Goal: Check status

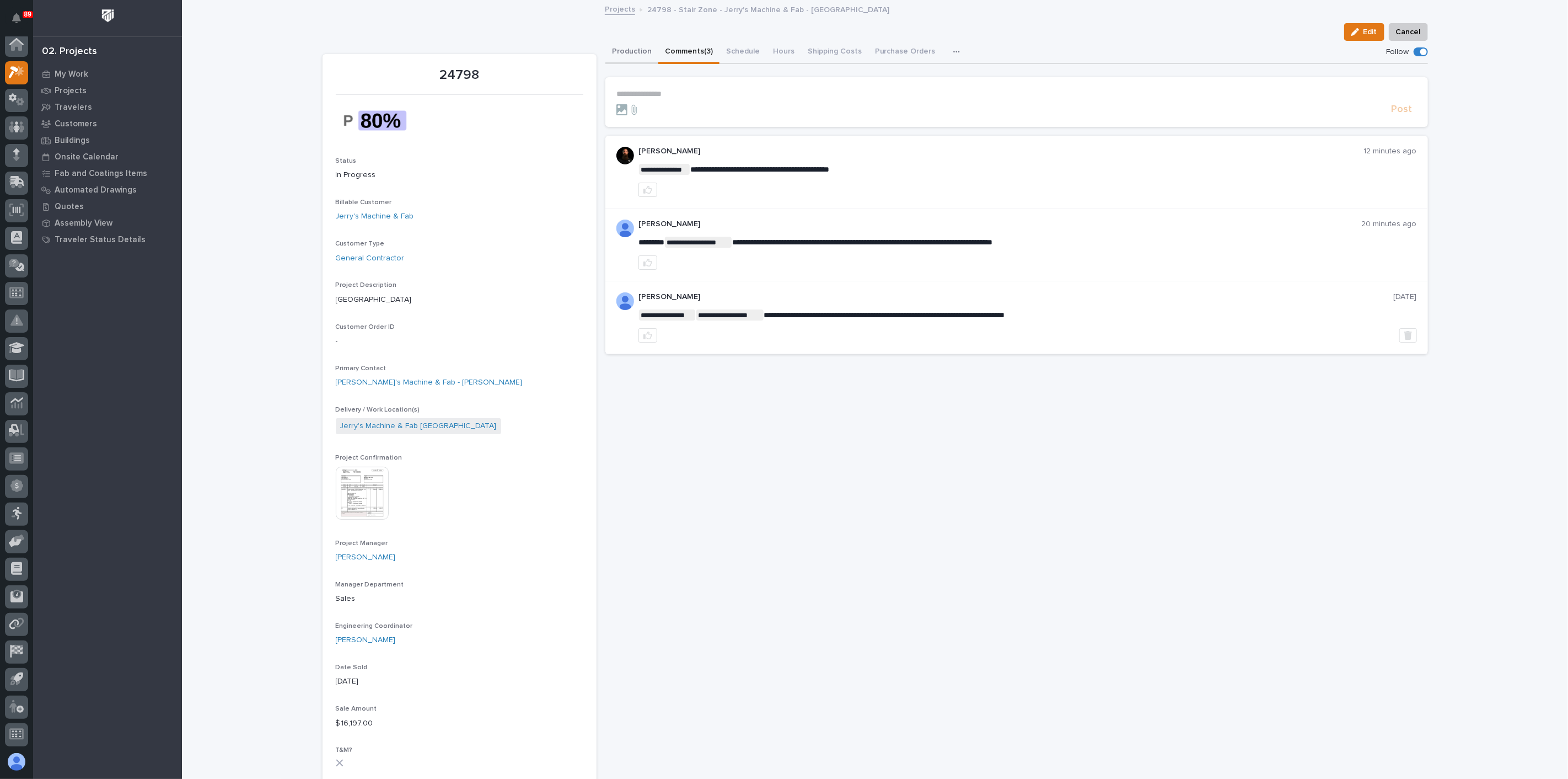
click at [628, 49] on button "Production" at bounding box center [631, 52] width 53 height 23
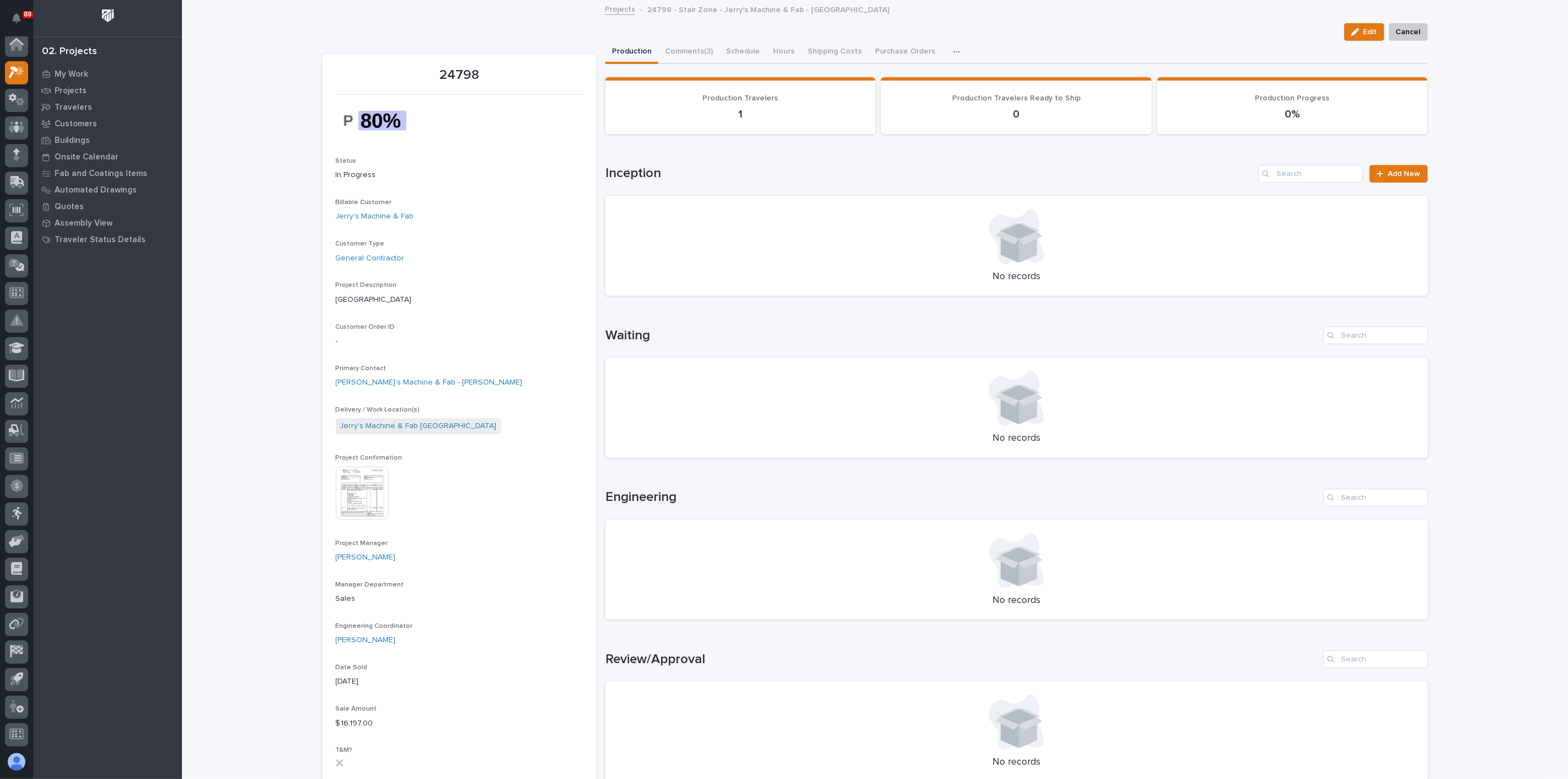
click at [376, 491] on img at bounding box center [362, 493] width 53 height 53
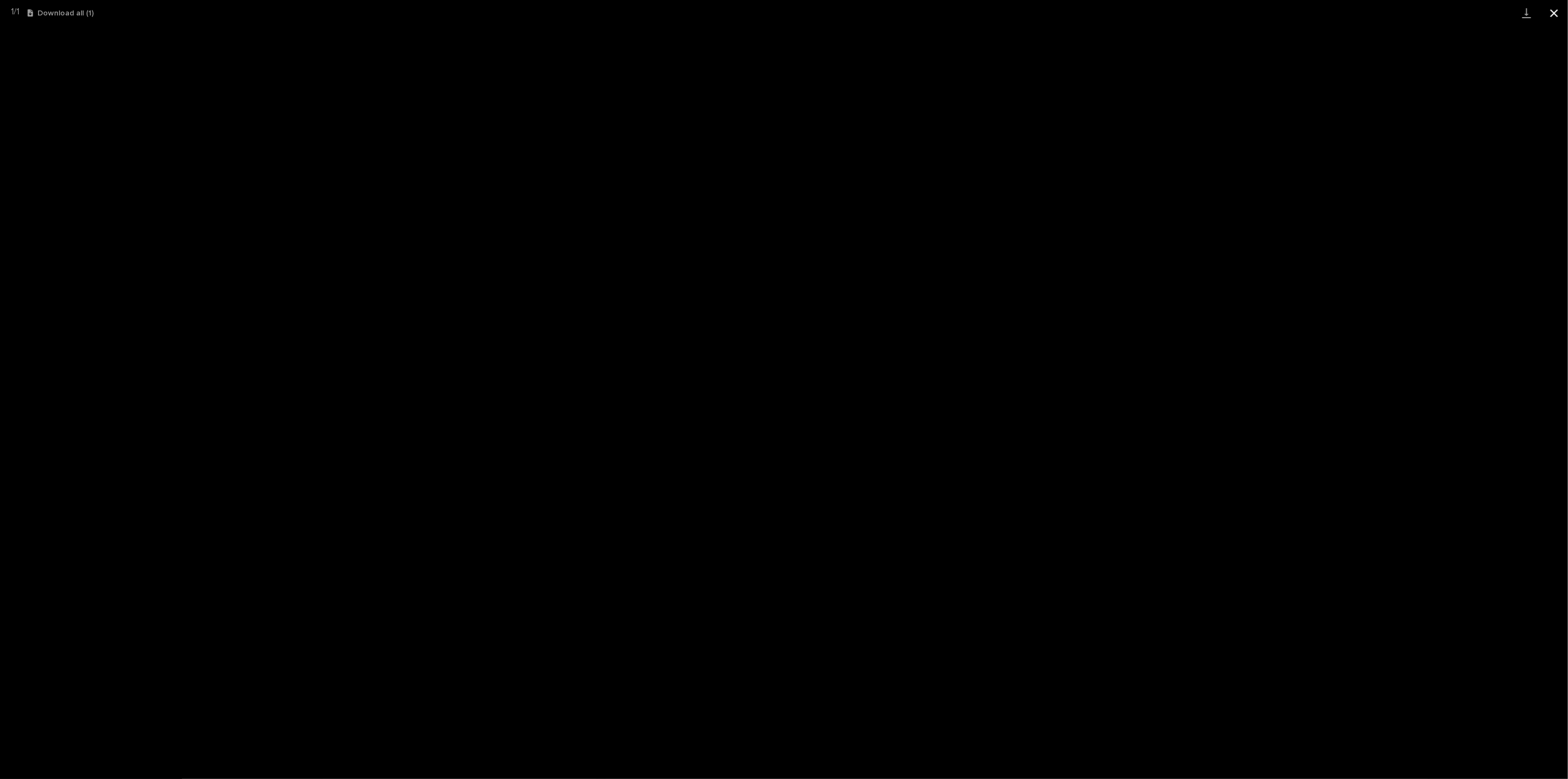
click at [1557, 12] on button "Close gallery" at bounding box center [1554, 13] width 28 height 26
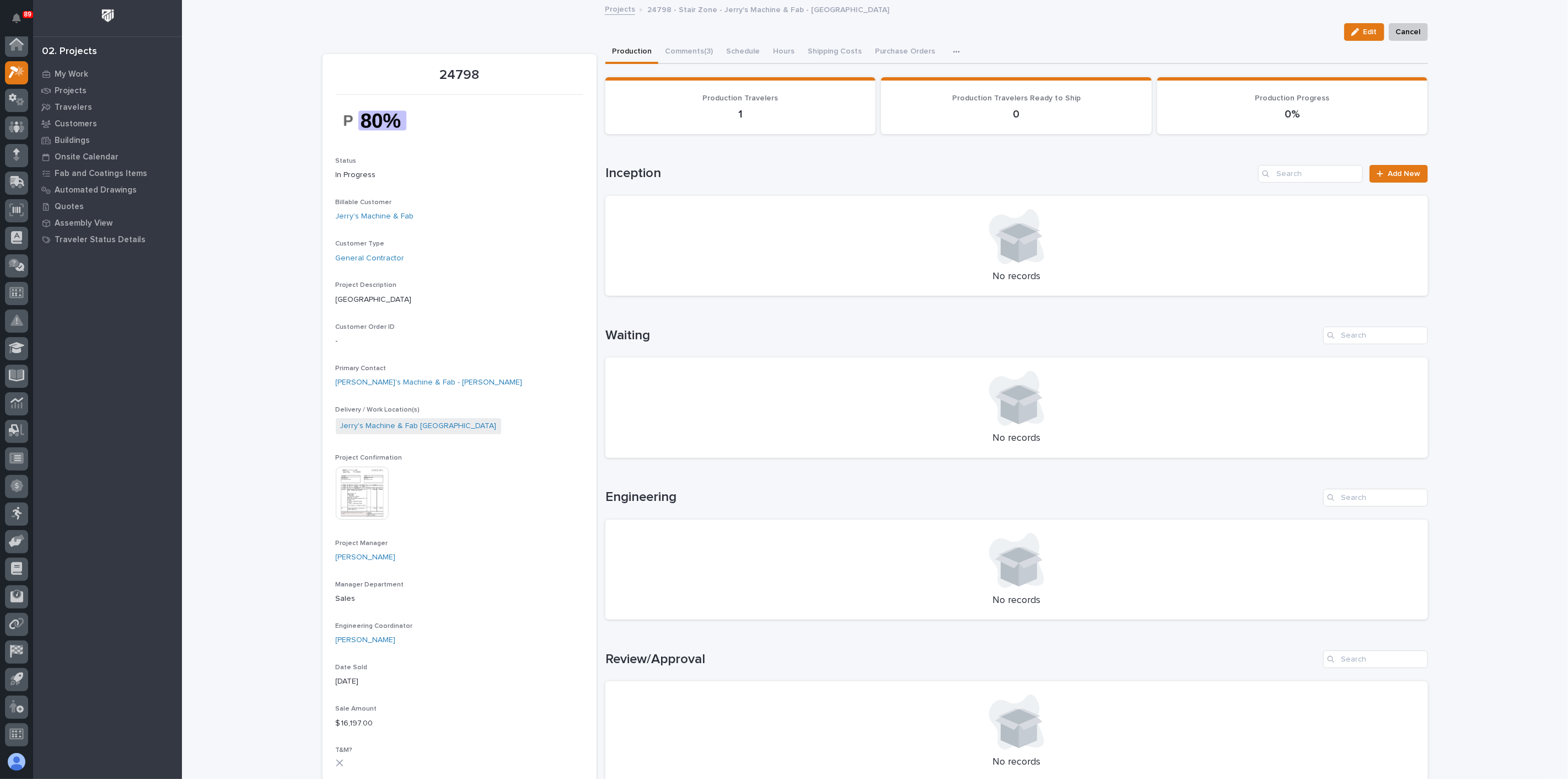
click at [678, 39] on div "Edit Cancel" at bounding box center [874, 32] width 1105 height 17
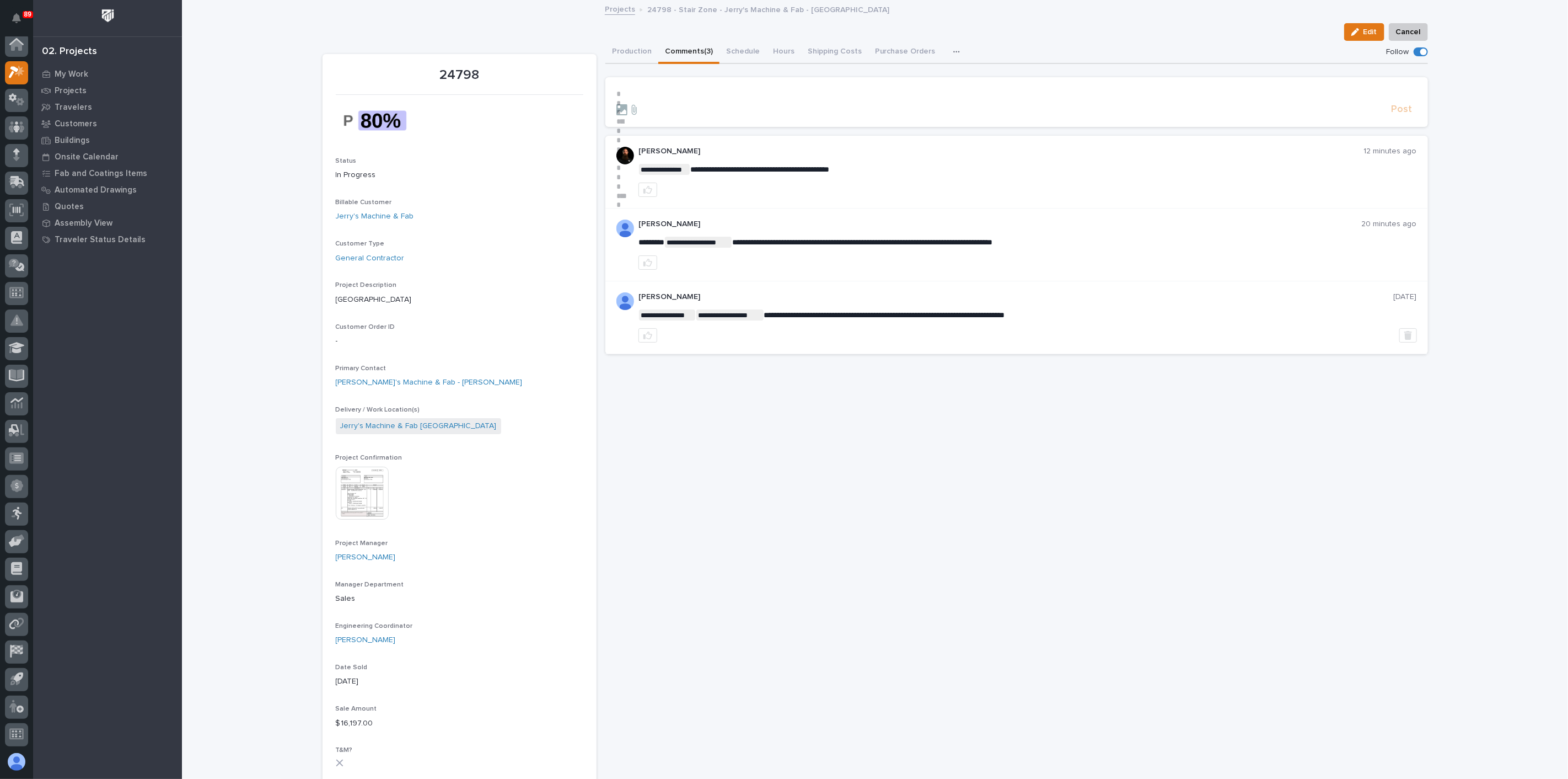
click at [678, 46] on button "Comments (3)" at bounding box center [689, 52] width 61 height 23
click at [634, 46] on button "Production" at bounding box center [631, 52] width 53 height 23
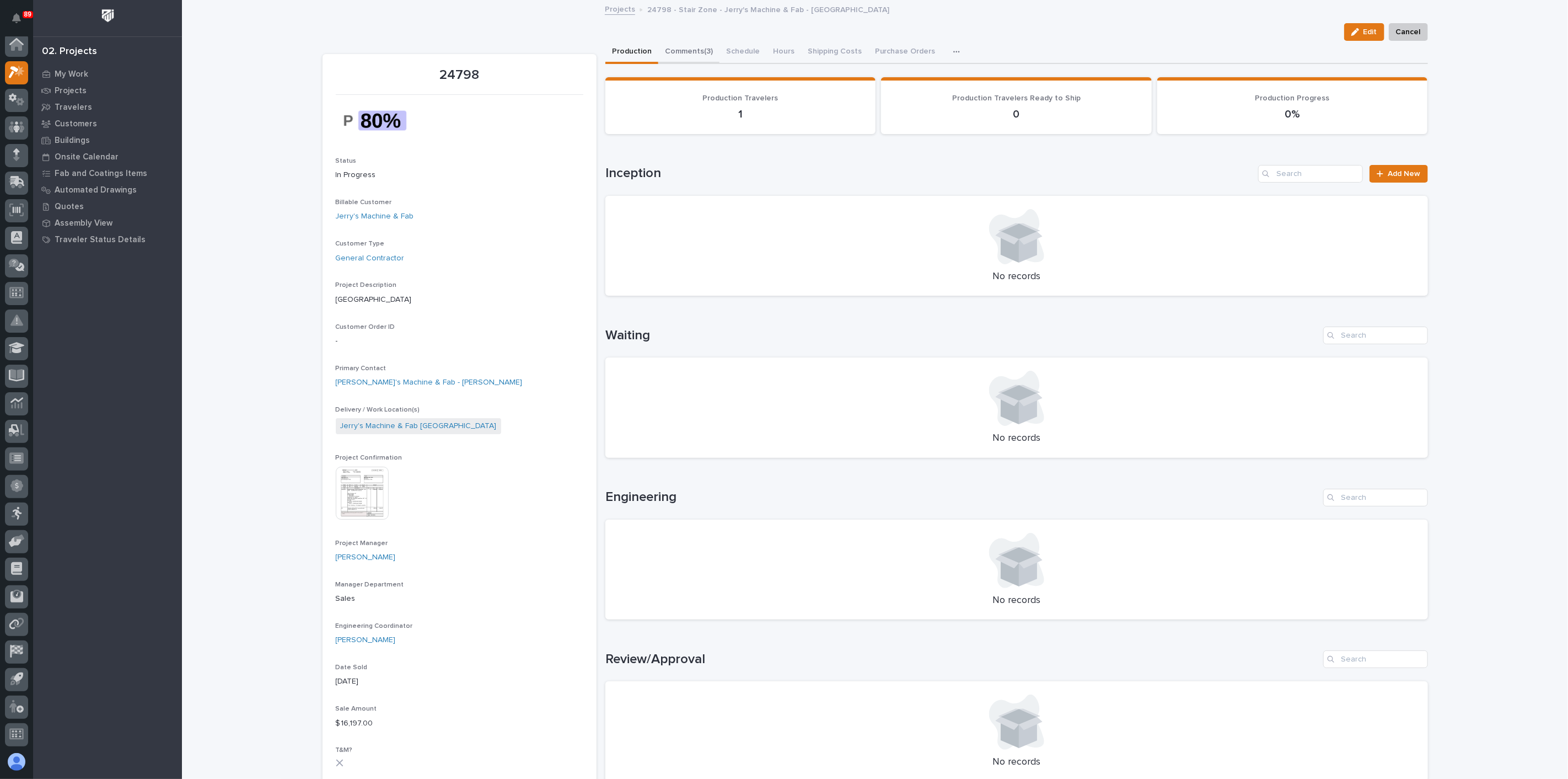
click at [685, 52] on button "Comments (3)" at bounding box center [689, 52] width 61 height 23
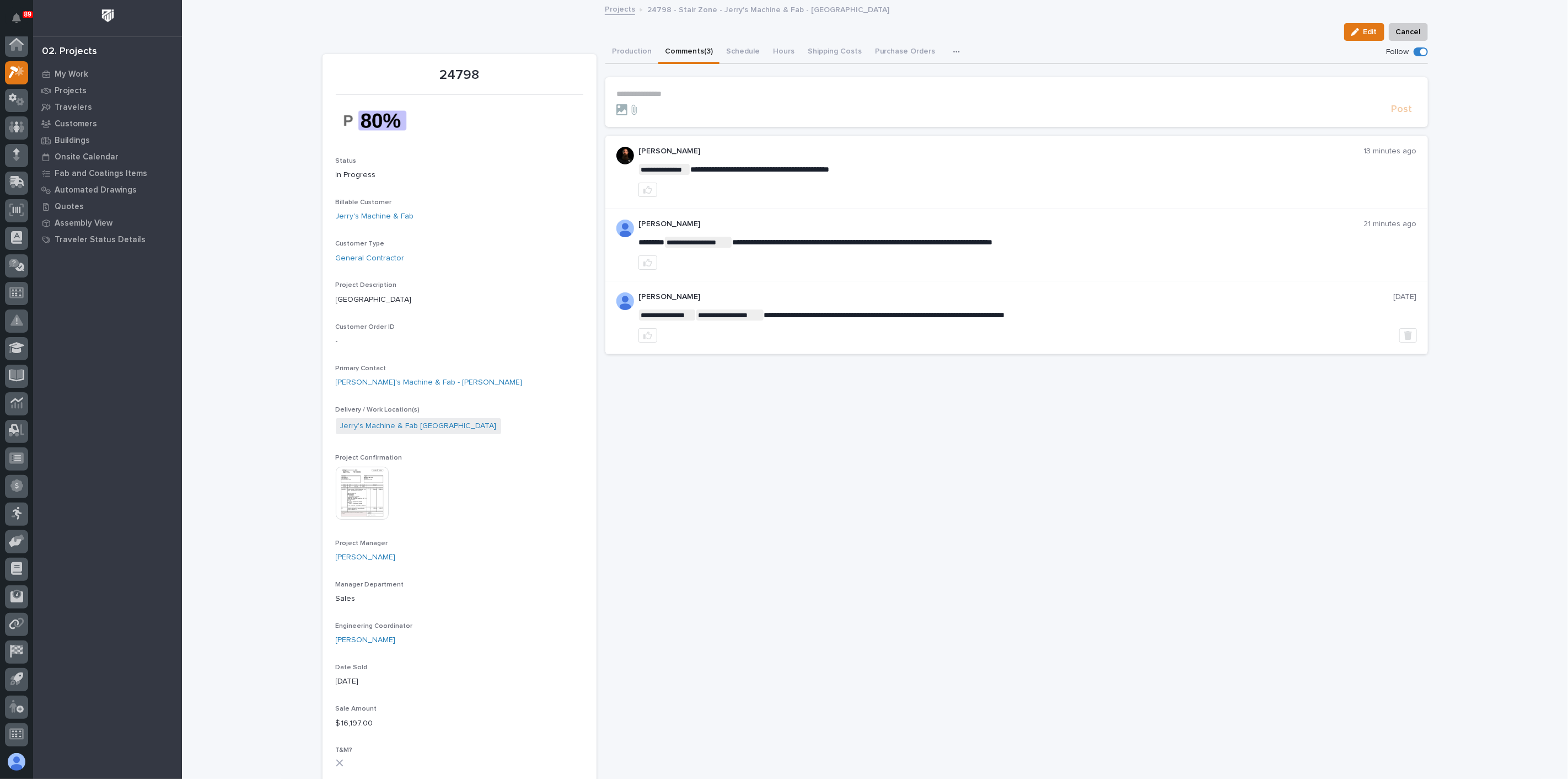
click at [668, 92] on p "**********" at bounding box center [1016, 94] width 800 height 9
click at [656, 129] on span "[PERSON_NAME]" at bounding box center [645, 131] width 62 height 8
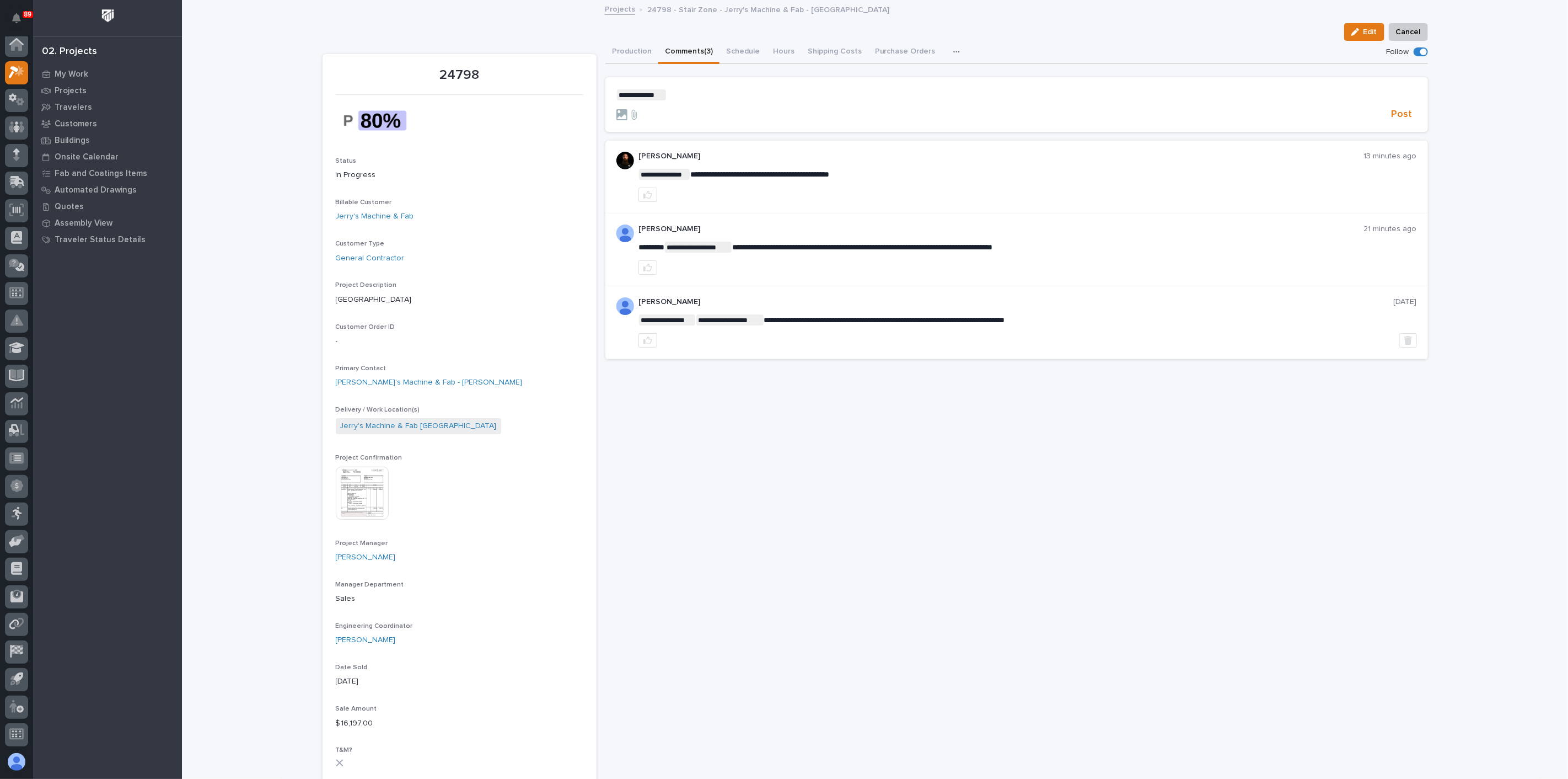
click at [703, 92] on p "**********" at bounding box center [1016, 94] width 800 height 11
click at [707, 107] on span "[PERSON_NAME]" at bounding box center [695, 110] width 62 height 8
click at [758, 97] on p "**********" at bounding box center [1016, 94] width 800 height 11
click at [630, 51] on button "Production" at bounding box center [631, 52] width 53 height 23
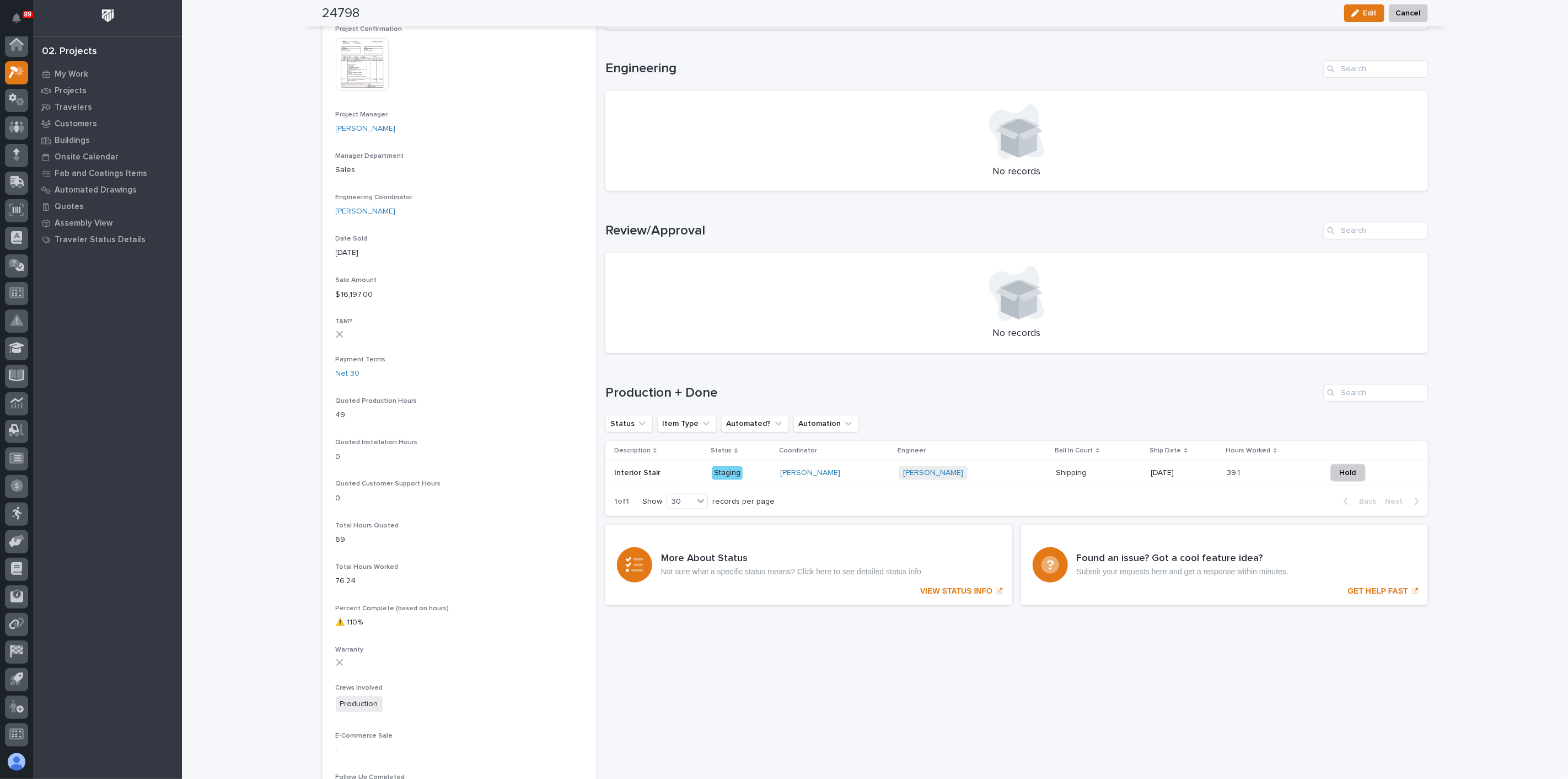
scroll to position [428, 0]
click at [855, 474] on div "[PERSON_NAME]" at bounding box center [834, 473] width 110 height 9
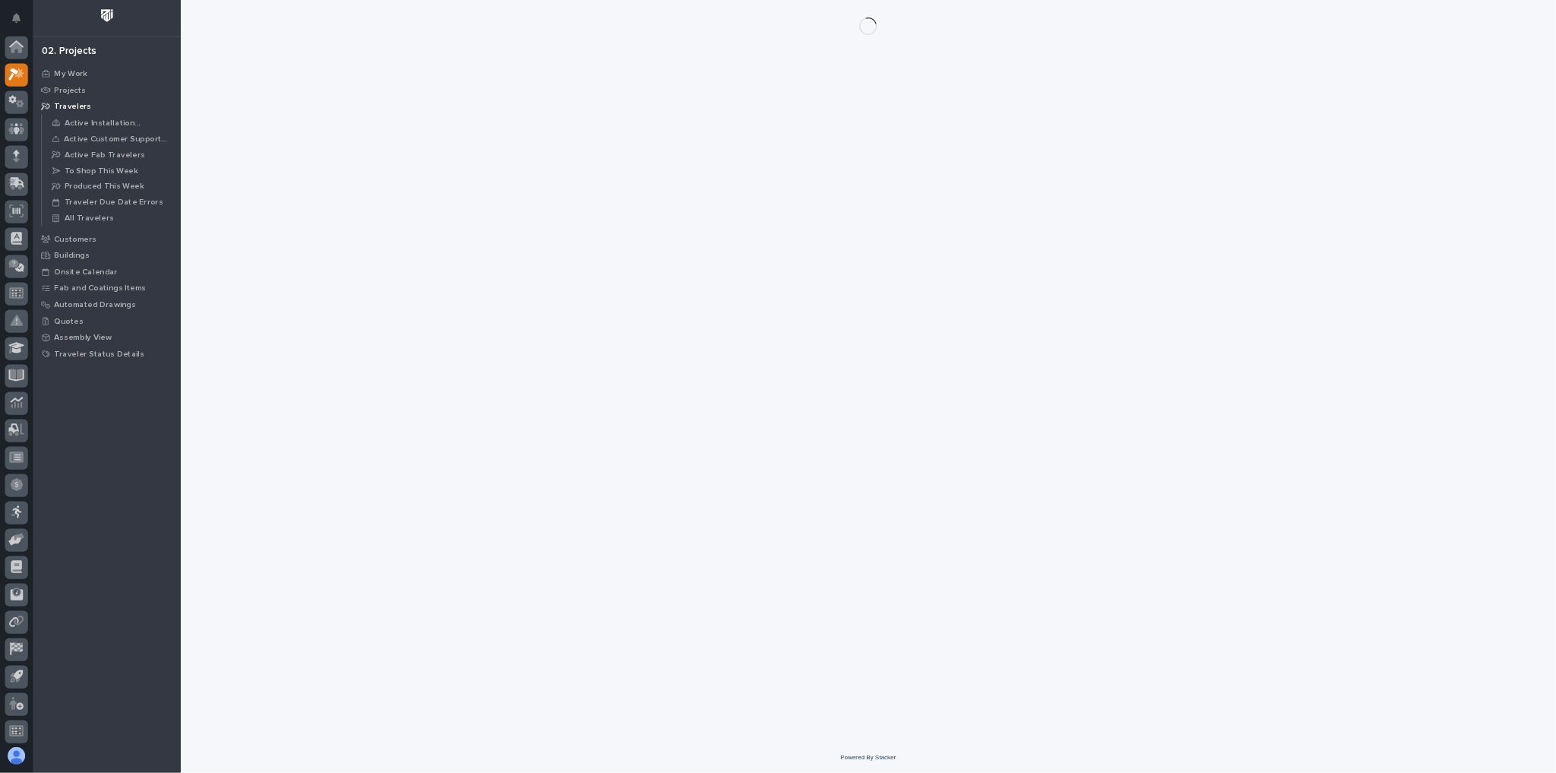
scroll to position [4, 0]
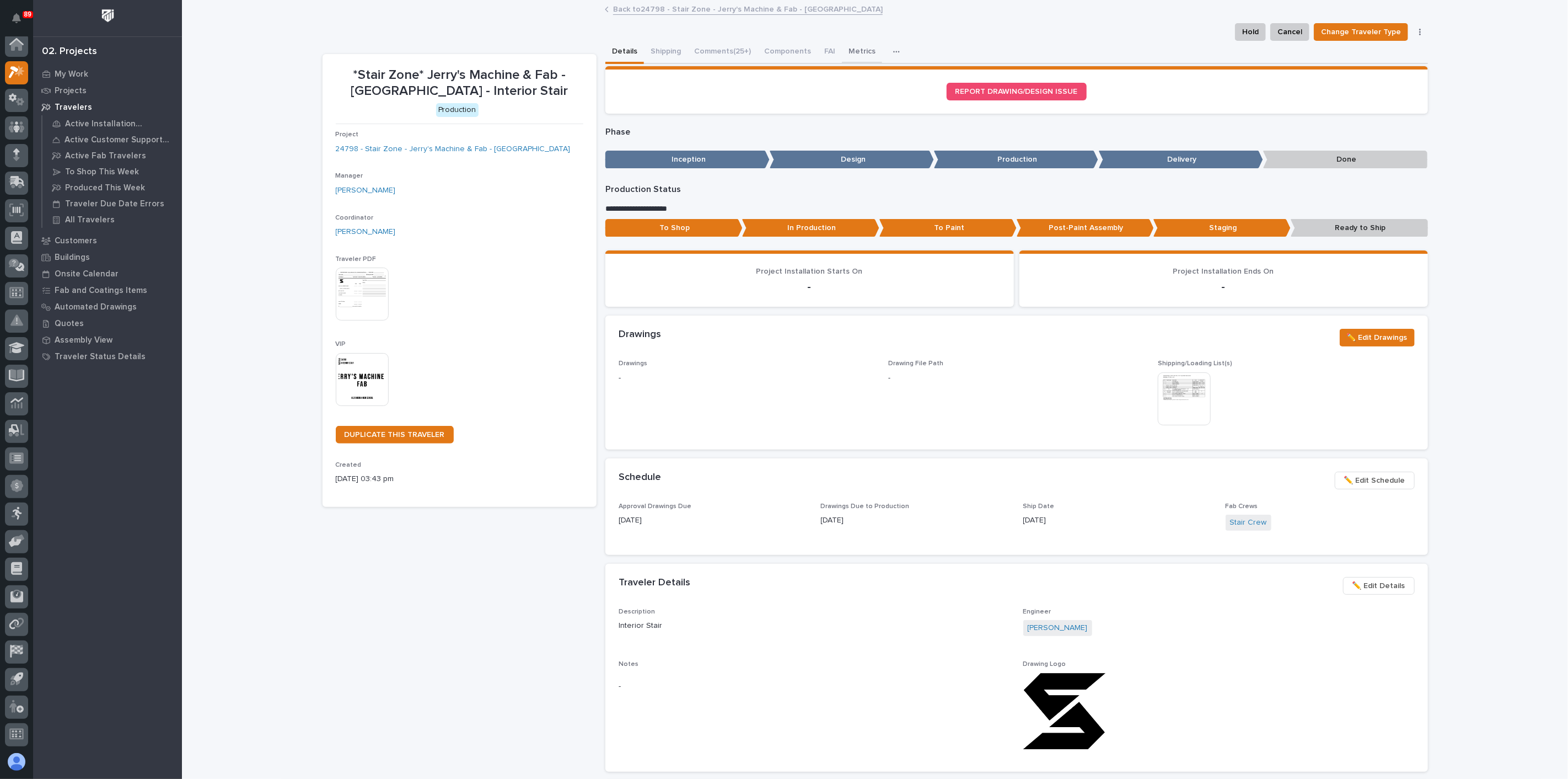
click at [851, 45] on button "Metrics" at bounding box center [861, 52] width 40 height 23
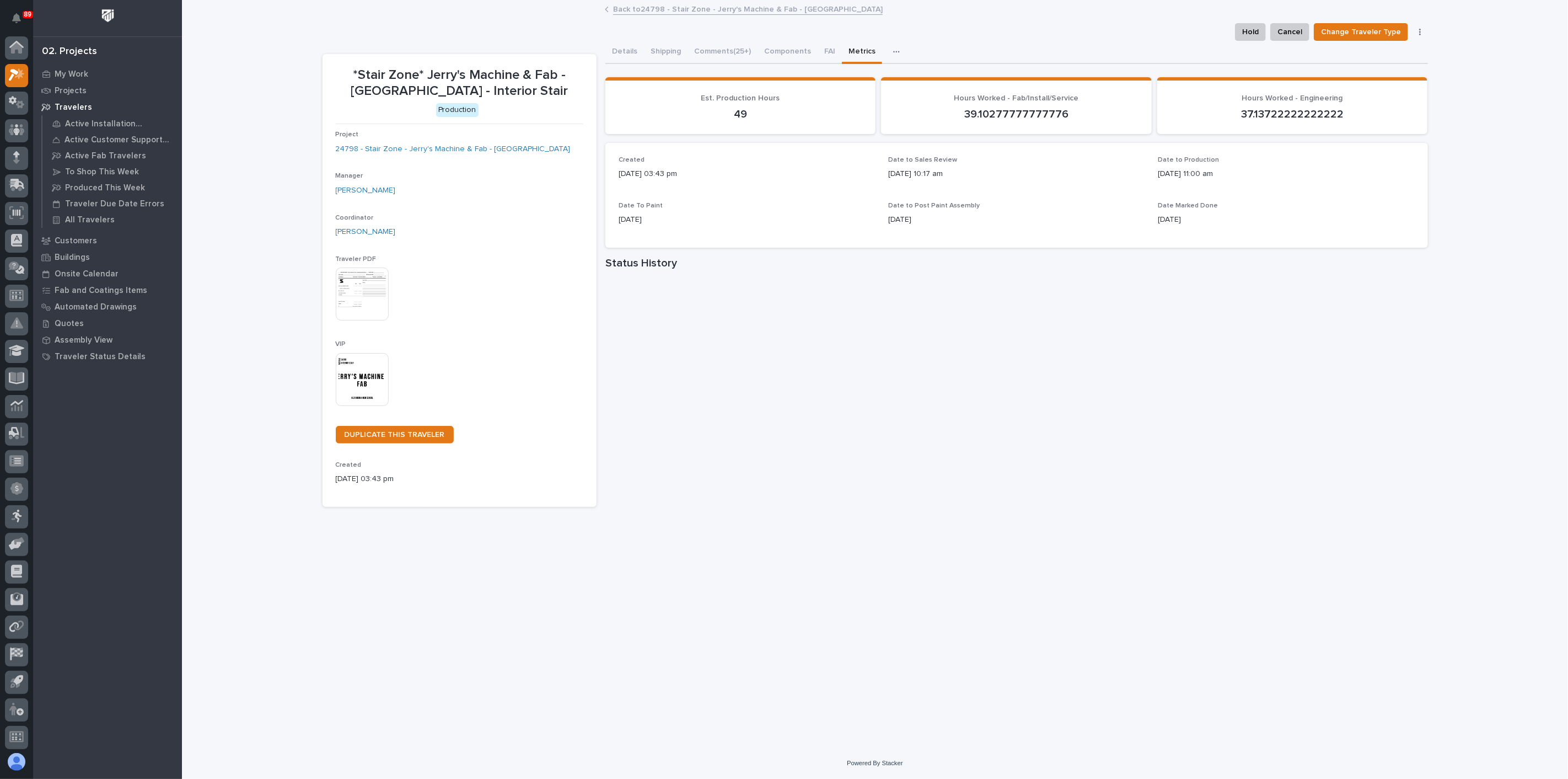
click at [607, 8] on icon at bounding box center [606, 9] width 2 height 4
click at [708, 50] on button "Comments (25+)" at bounding box center [722, 52] width 70 height 23
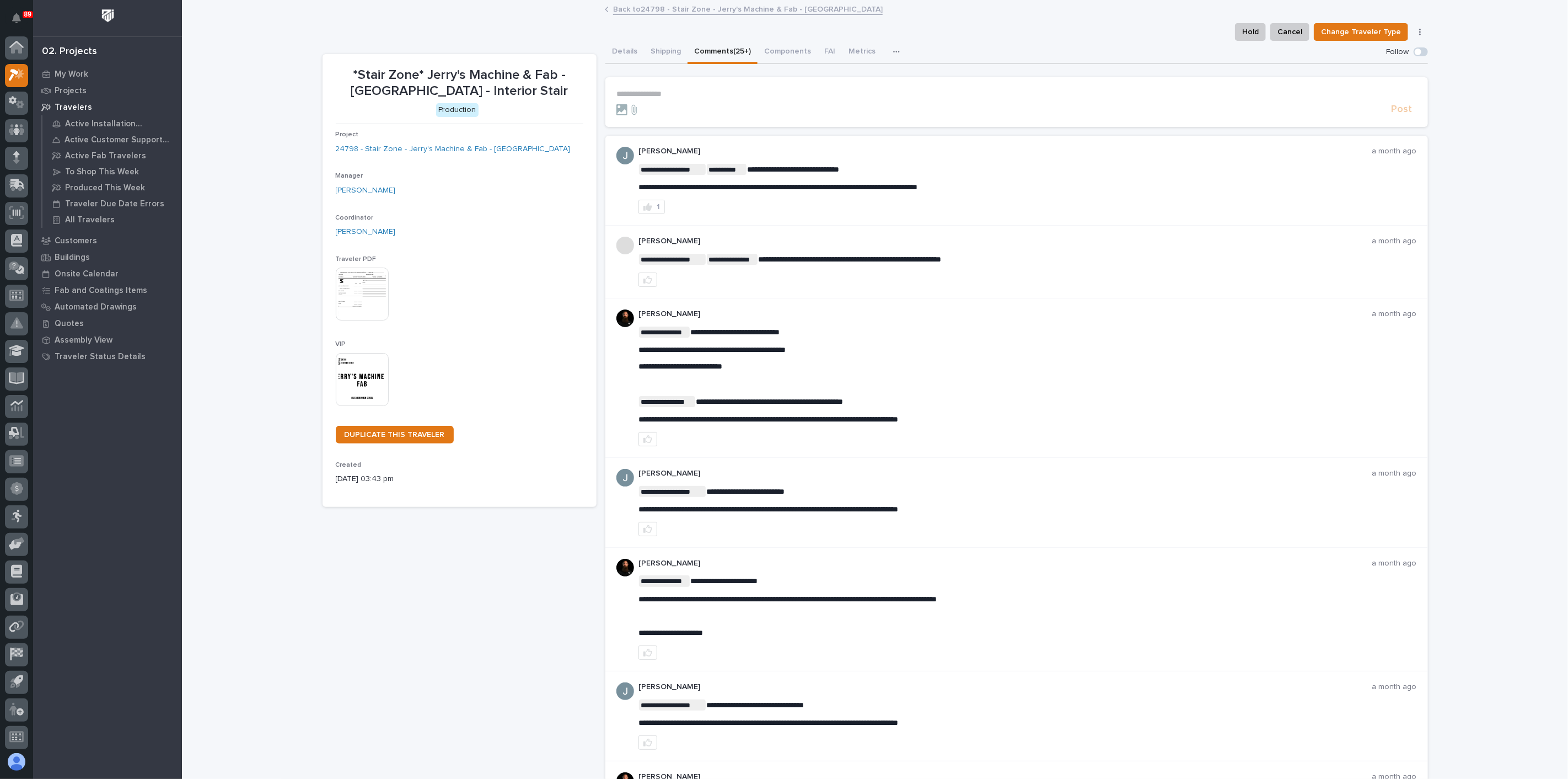
scroll to position [3, 0]
click at [621, 48] on button "Details" at bounding box center [624, 52] width 38 height 23
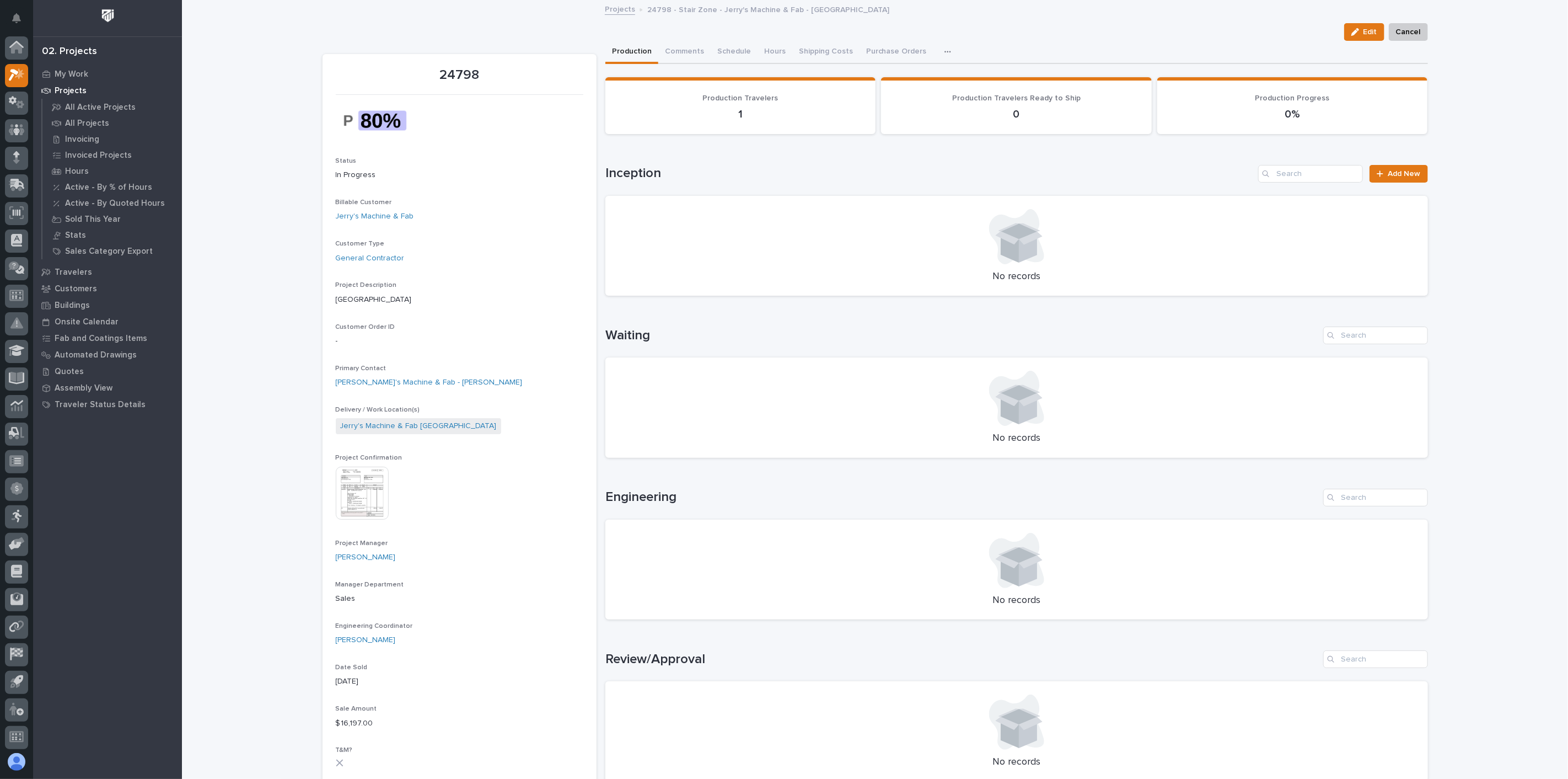
scroll to position [3, 0]
click at [364, 495] on img at bounding box center [362, 493] width 53 height 53
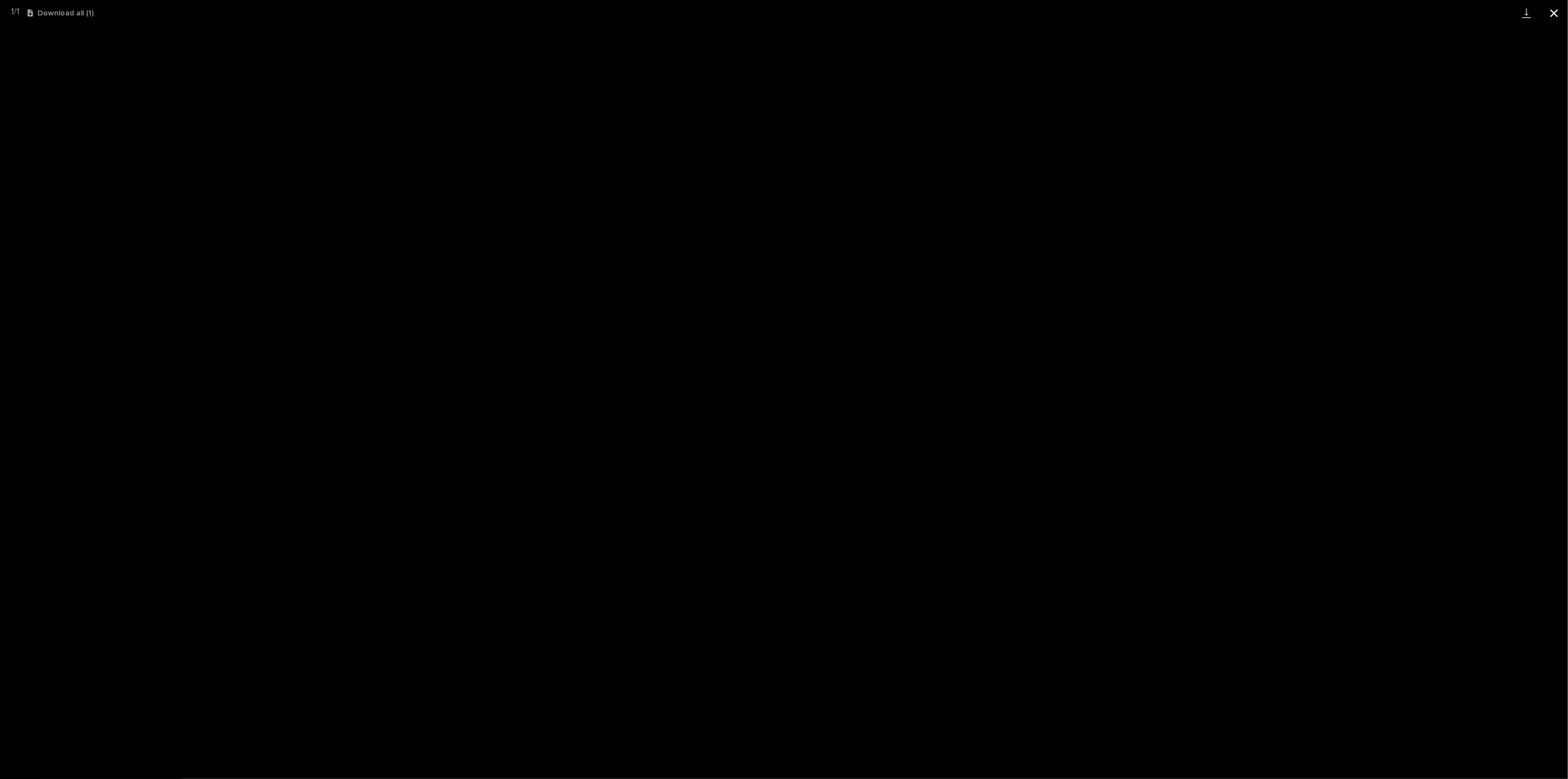
click at [1556, 17] on button "Close gallery" at bounding box center [1554, 13] width 28 height 26
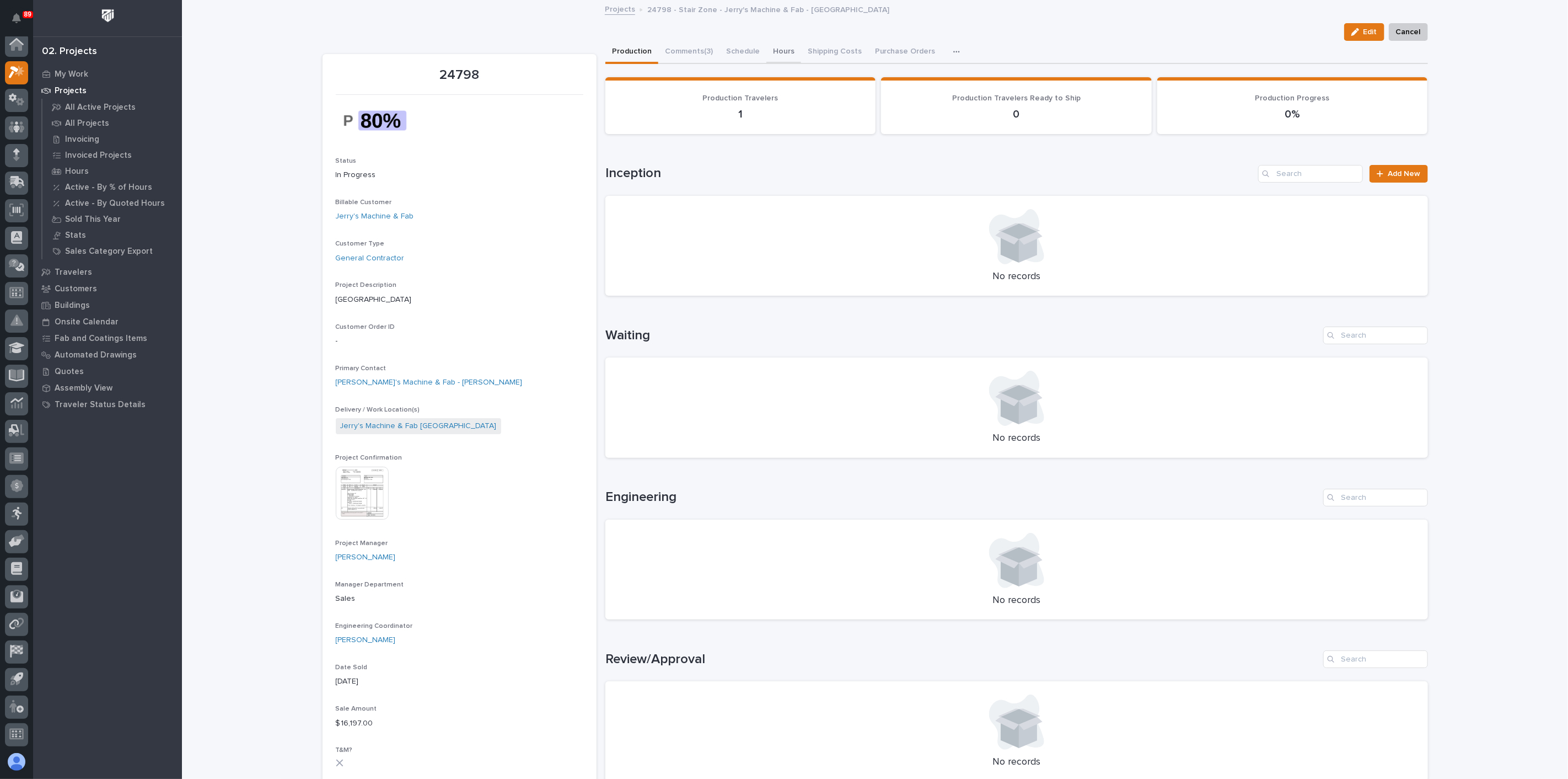
click at [781, 48] on button "Hours" at bounding box center [784, 52] width 35 height 23
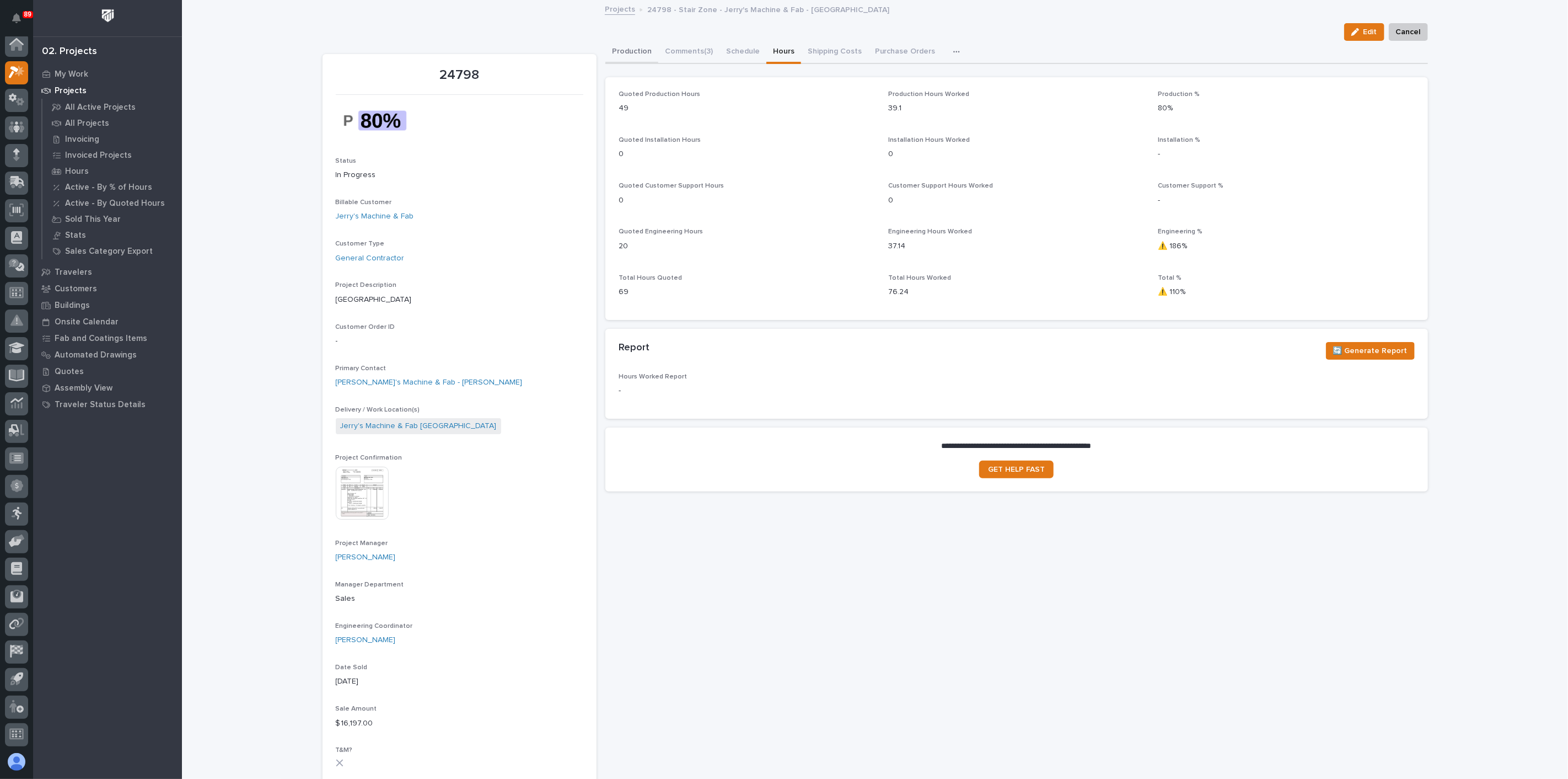
click at [623, 47] on button "Production" at bounding box center [631, 52] width 53 height 23
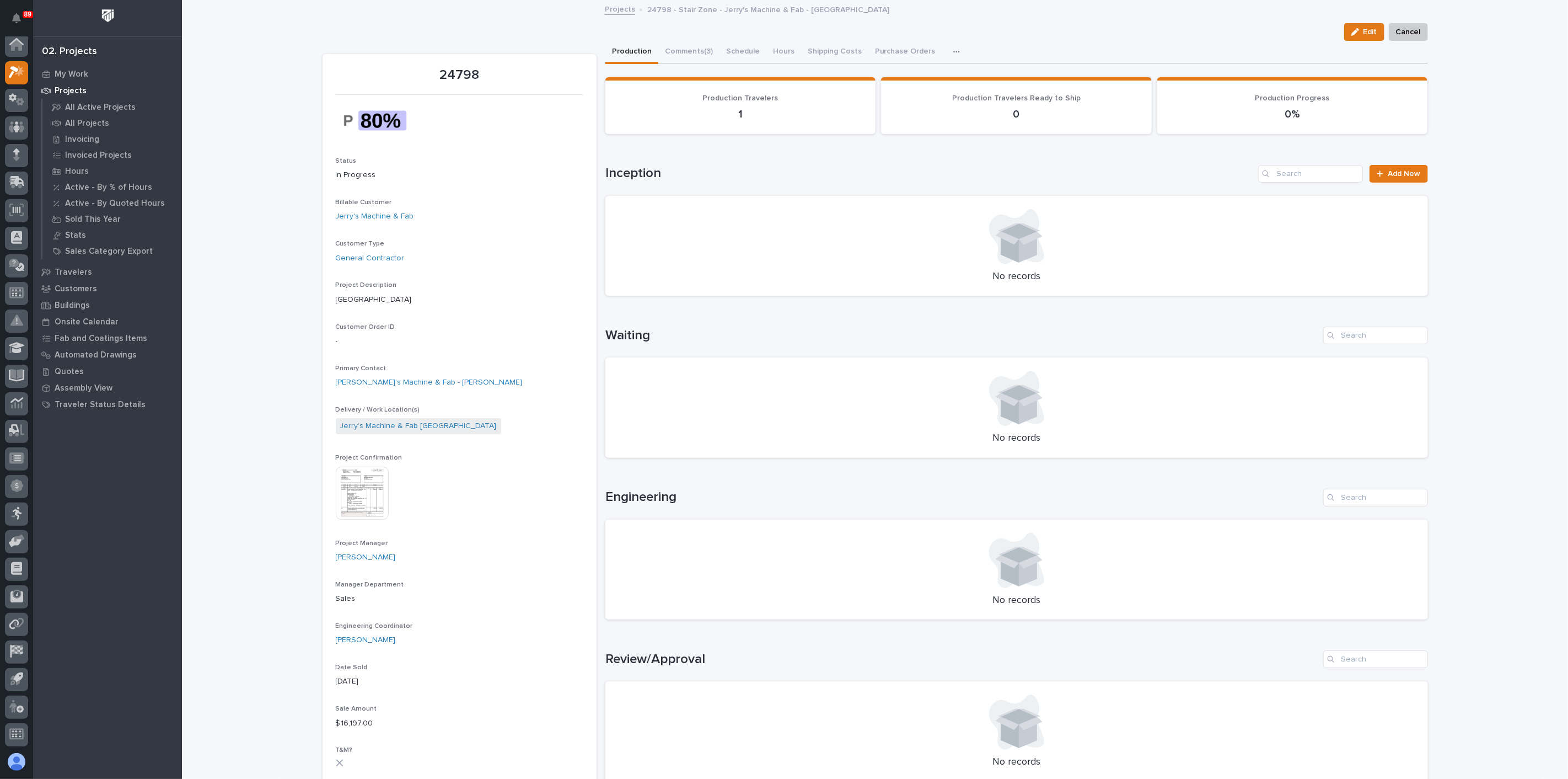
click at [953, 51] on icon "button" at bounding box center [956, 52] width 7 height 8
click at [778, 52] on button "Hours" at bounding box center [784, 52] width 35 height 23
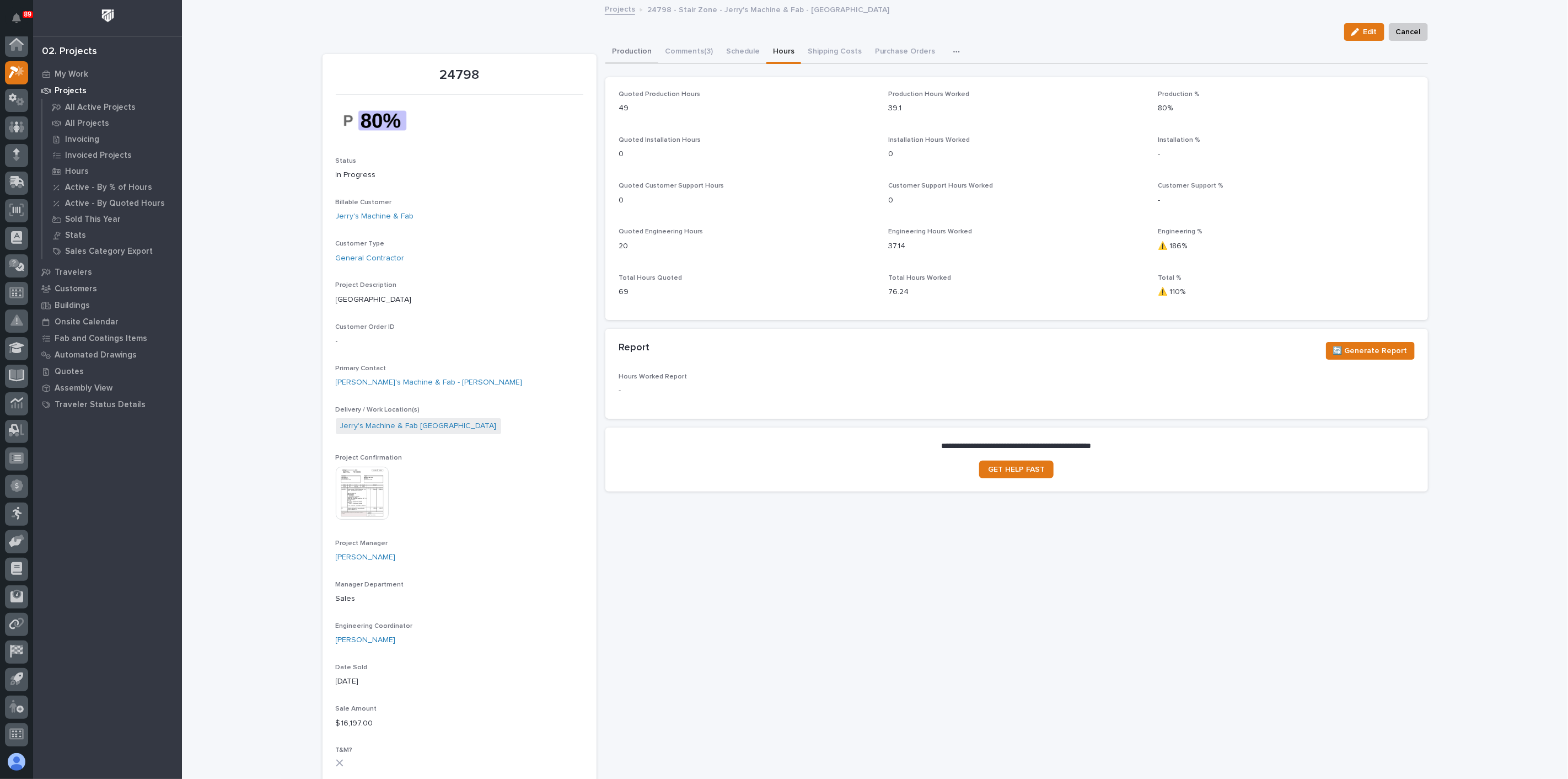
click at [632, 51] on button "Production" at bounding box center [631, 52] width 53 height 23
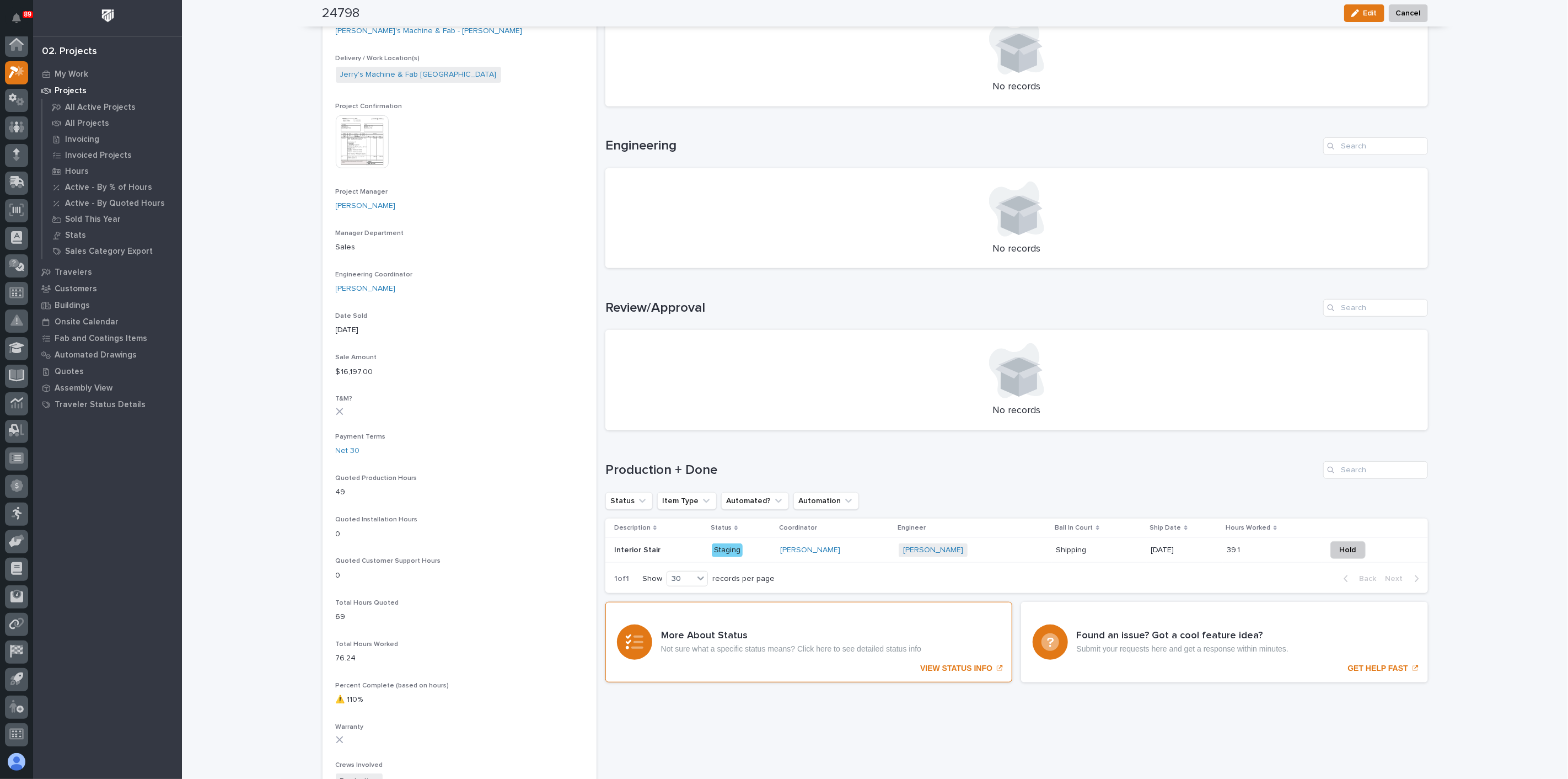
scroll to position [367, 0]
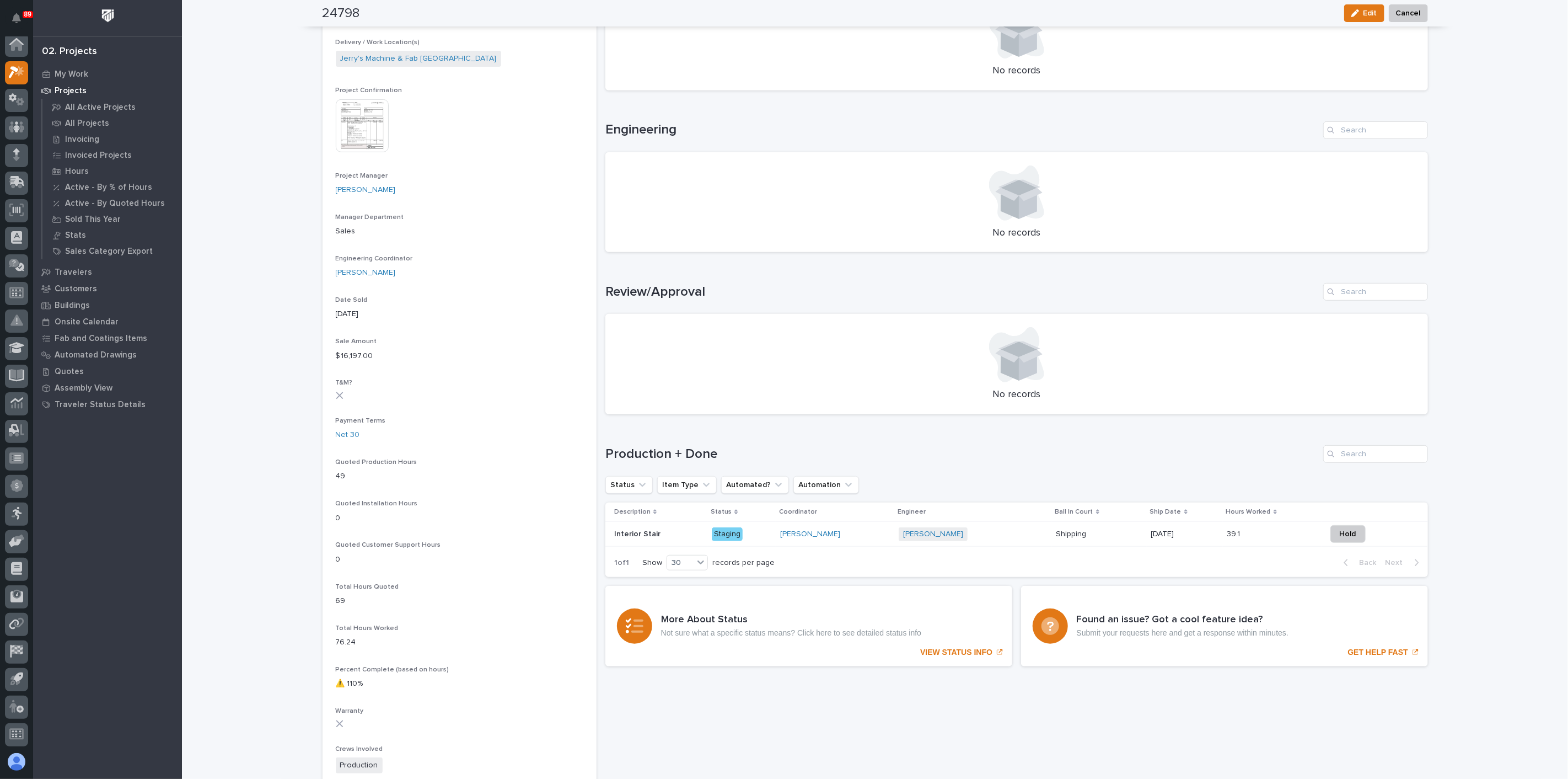
click at [862, 534] on div "[PERSON_NAME]" at bounding box center [834, 534] width 110 height 9
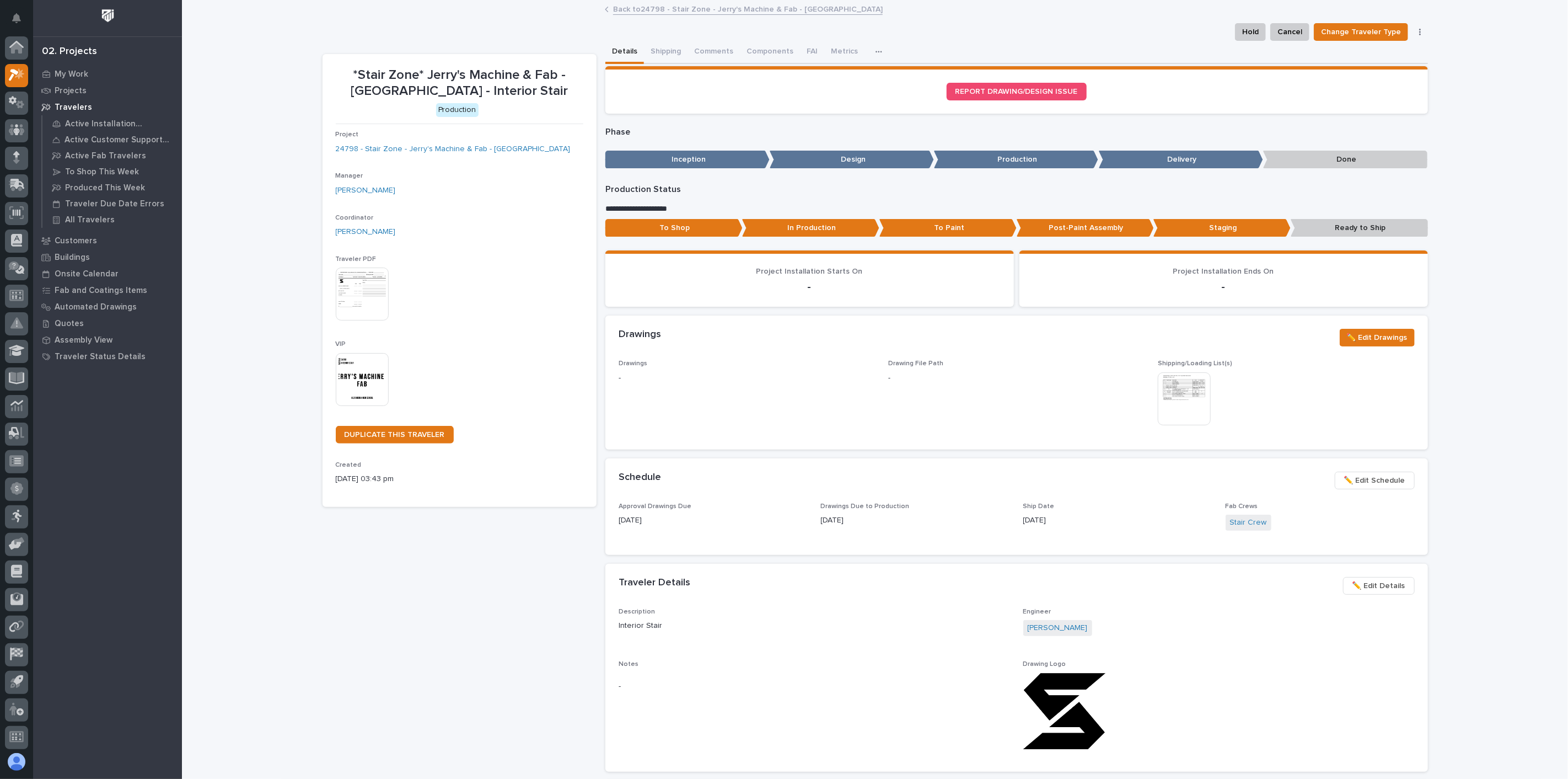
scroll to position [3, 0]
click at [856, 54] on button "Metrics" at bounding box center [861, 52] width 40 height 23
